Goal: Check status: Check status

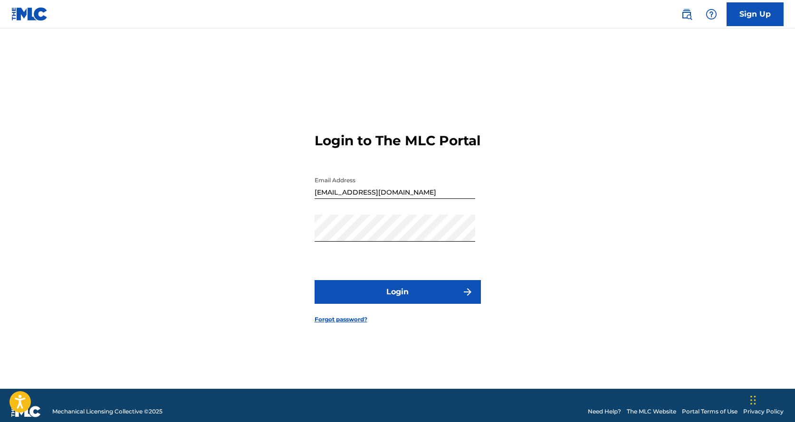
click at [390, 292] on button "Login" at bounding box center [397, 292] width 166 height 24
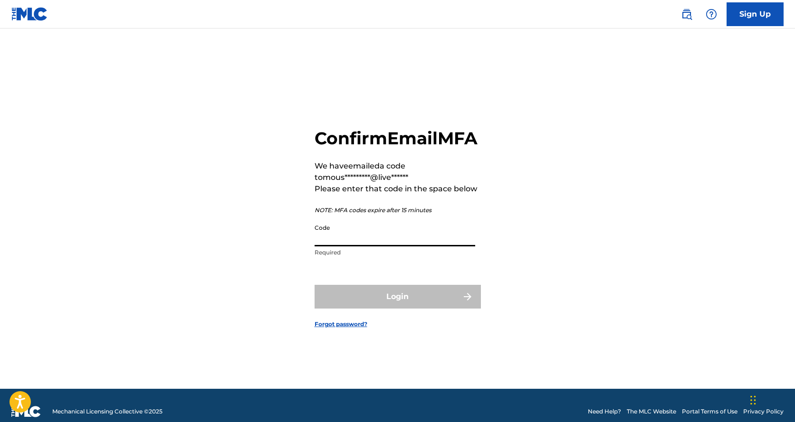
click at [386, 247] on input "Code" at bounding box center [394, 232] width 161 height 27
paste input "294913"
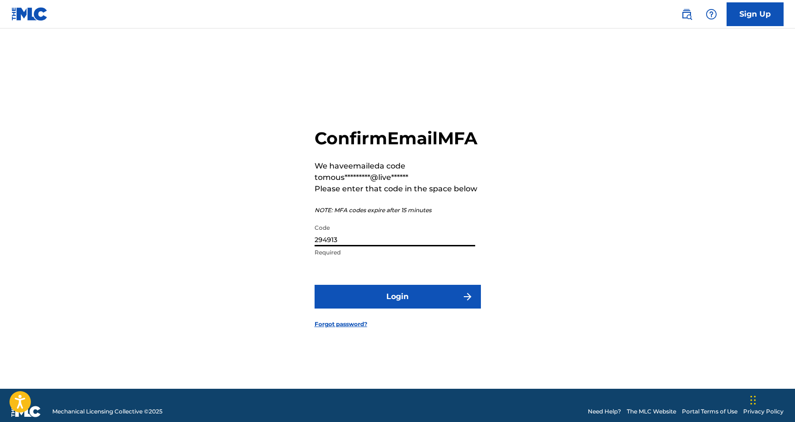
type input "294913"
click at [386, 304] on button "Login" at bounding box center [397, 297] width 166 height 24
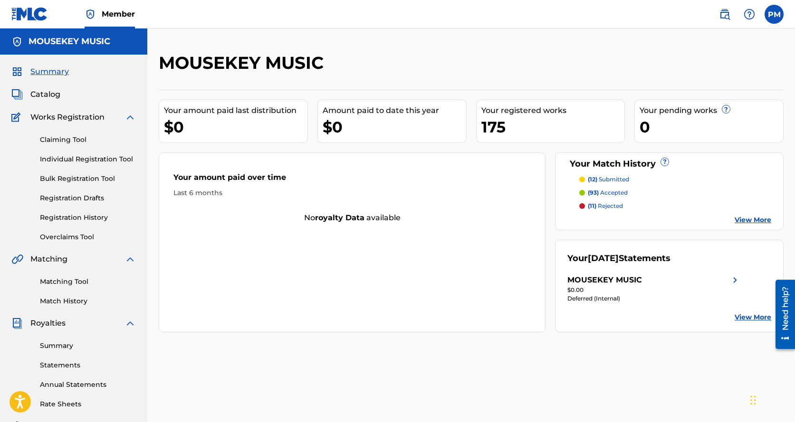
click at [605, 178] on p "(12) submitted" at bounding box center [608, 179] width 41 height 9
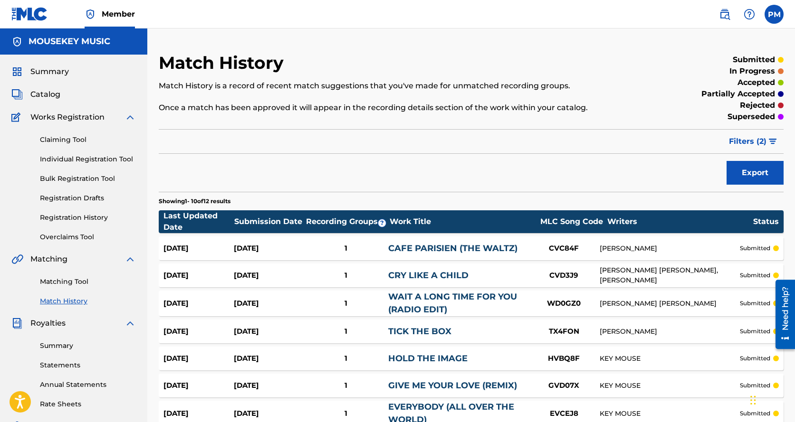
click at [66, 218] on link "Registration History" at bounding box center [88, 218] width 96 height 10
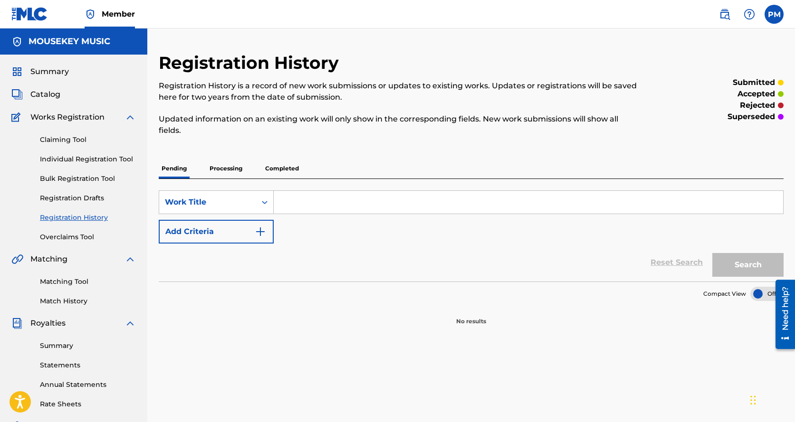
click at [217, 169] on p "Processing" at bounding box center [226, 169] width 38 height 20
